Goal: Use online tool/utility

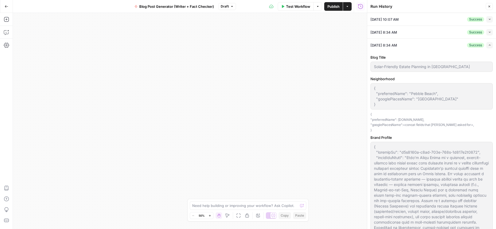
scroll to position [167, 0]
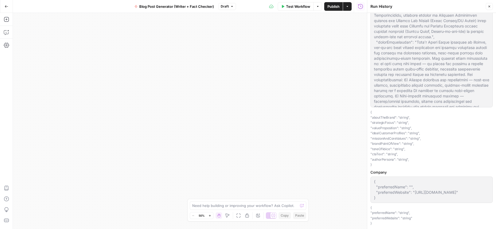
click at [265, 87] on div "Workflow Set Inputs Inputs LLM · GPT-5 Mini Research Topic Step 17 Output Expan…" at bounding box center [190, 121] width 354 height 216
click at [490, 6] on icon "button" at bounding box center [489, 6] width 3 height 3
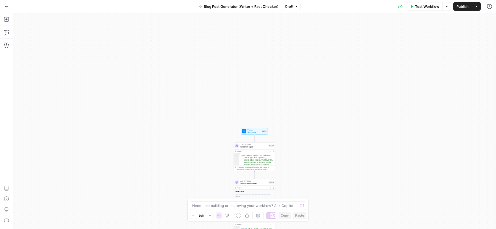
click at [209, 214] on icon "button" at bounding box center [209, 215] width 3 height 3
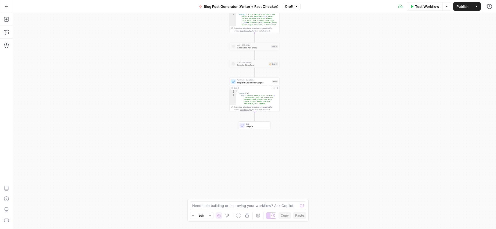
click at [256, 127] on span "Output" at bounding box center [257, 126] width 22 height 3
type textarea "**********"
click at [257, 106] on div "This output is too large & has been abbreviated for review. Copy the output to …" at bounding box center [256, 108] width 44 height 5
click at [256, 128] on span "Output" at bounding box center [257, 126] width 22 height 3
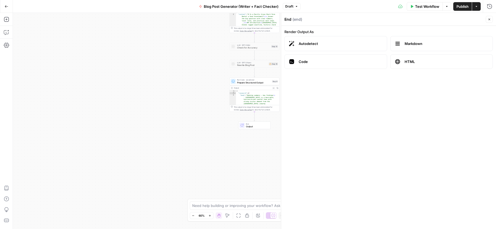
click at [254, 124] on span "End" at bounding box center [257, 123] width 22 height 3
click at [326, 60] on span "Code" at bounding box center [341, 61] width 84 height 5
click at [246, 133] on div "Workflow Set Inputs Inputs LLM · GPT-5 Mini Research Topic Step 17 Output Expan…" at bounding box center [254, 121] width 483 height 216
click at [246, 158] on div "Workflow Set Inputs Inputs LLM · GPT-5 Mini Research Topic Step 17 Output Expan…" at bounding box center [254, 121] width 483 height 216
click at [488, 19] on icon "button" at bounding box center [489, 19] width 3 height 3
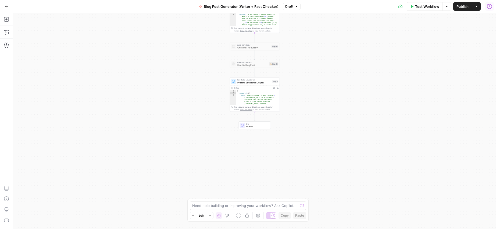
click at [492, 9] on button "Run History" at bounding box center [489, 6] width 9 height 9
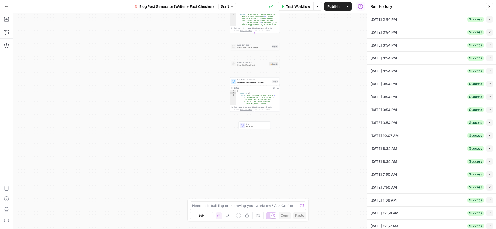
click at [488, 149] on icon "button" at bounding box center [489, 148] width 3 height 3
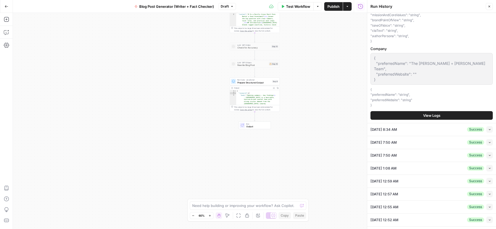
scroll to position [372, 0]
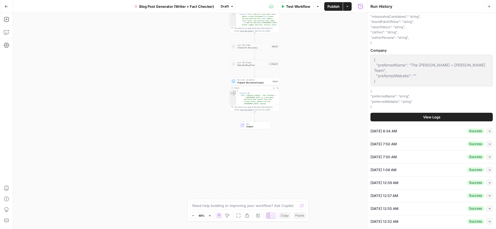
click at [436, 114] on span "View Logs" at bounding box center [431, 116] width 17 height 5
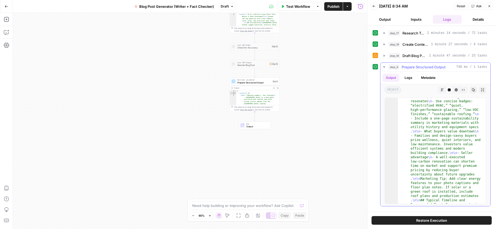
scroll to position [8268, 0]
